Goal: Task Accomplishment & Management: Manage account settings

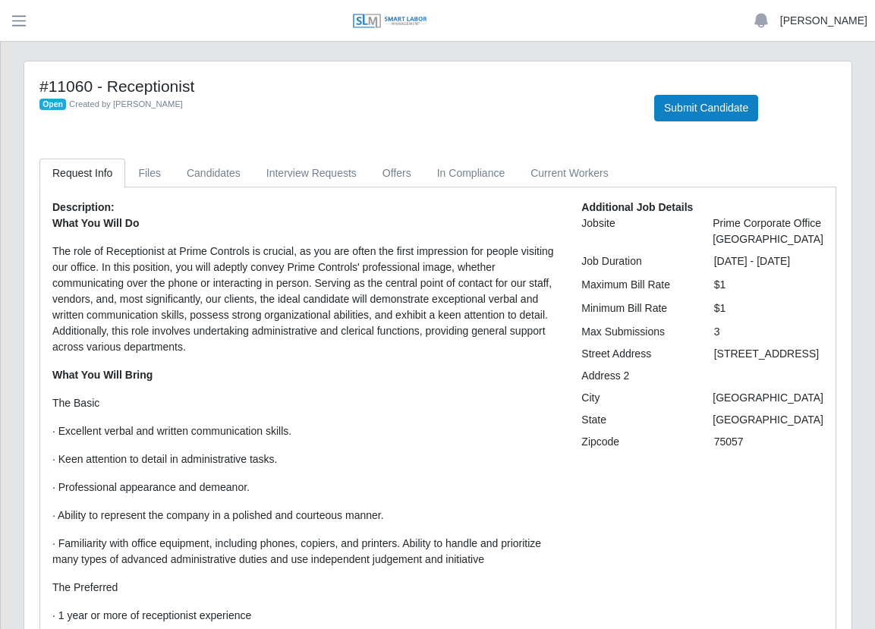
click at [827, 20] on link "[PERSON_NAME]" at bounding box center [823, 21] width 87 height 16
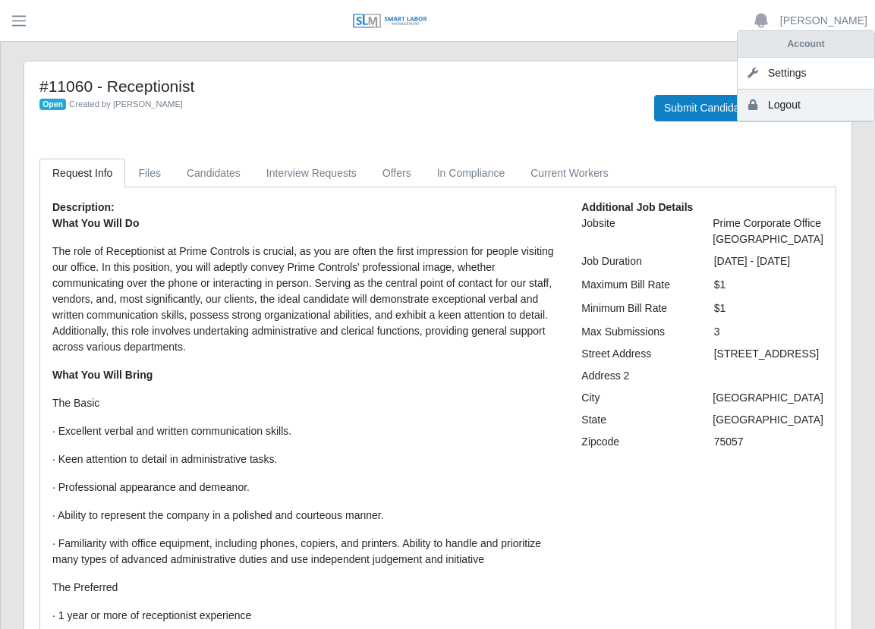
click at [806, 105] on link "Logout" at bounding box center [805, 106] width 137 height 32
